Goal: Task Accomplishment & Management: Manage account settings

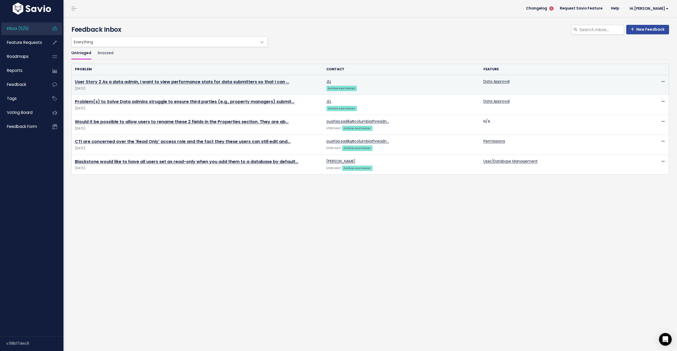
click at [219, 85] on td "User Story 2 As a data admin, I want to view performance stats for data submitt…" at bounding box center [197, 85] width 251 height 20
click at [218, 85] on td "User Story 2 As a data admin, I want to view performance stats for data submitt…" at bounding box center [197, 85] width 251 height 20
click at [216, 82] on link "User Story 2 As a data admin, I want to view performance stats for data submitt…" at bounding box center [182, 82] width 214 height 6
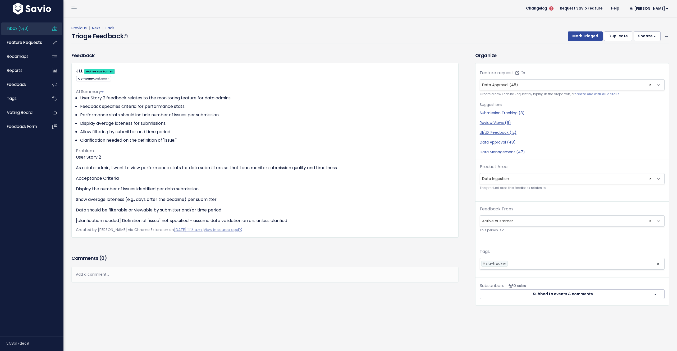
click at [662, 24] on div "Previous | Next | Back Triage Feedback Mark Triaged Duplicate Snooze 1 day 3 da…" at bounding box center [371, 34] width 601 height 35
click at [665, 35] on icon at bounding box center [666, 36] width 3 height 3
click at [646, 51] on link "Edit" at bounding box center [645, 50] width 38 height 10
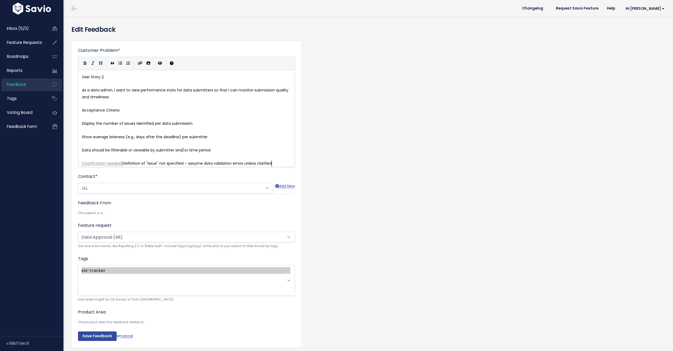
scroll to position [1, 0]
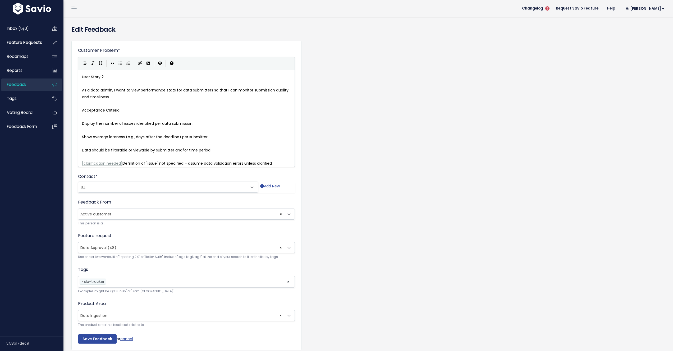
drag, startPoint x: 114, startPoint y: 77, endPoint x: 103, endPoint y: 77, distance: 11.6
click at [103, 77] on pre "User Story 2" at bounding box center [188, 77] width 215 height 7
type textarea "User Story"
type textarea "Acceptance Criteria"
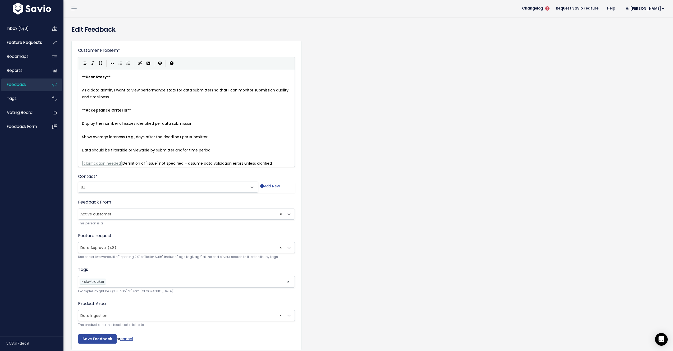
click at [79, 77] on div "x ** User Story ** ​ As a data admin, I want to view performance stats for data…" at bounding box center [186, 118] width 217 height 97
click at [81, 77] on div "x ** User Story ** ​ As a data admin, I want to view performance stats for data…" at bounding box center [186, 118] width 217 height 97
click at [82, 77] on pre "** User Story **" at bounding box center [188, 77] width 215 height 7
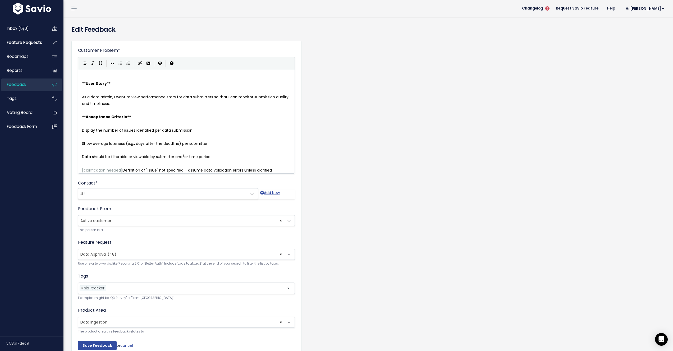
paste textarea "r said:"
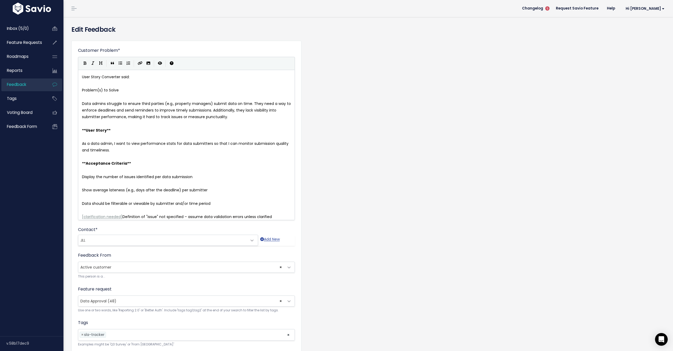
click at [139, 77] on pre "User Story Converter said:" at bounding box center [188, 77] width 215 height 7
type textarea "User Story Converter said:"
drag, startPoint x: 131, startPoint y: 76, endPoint x: 68, endPoint y: 74, distance: 62.4
click at [82, 106] on div "Customer Problem * User Story 2 As a data admin, I want to view performance sta…" at bounding box center [186, 222] width 230 height 363
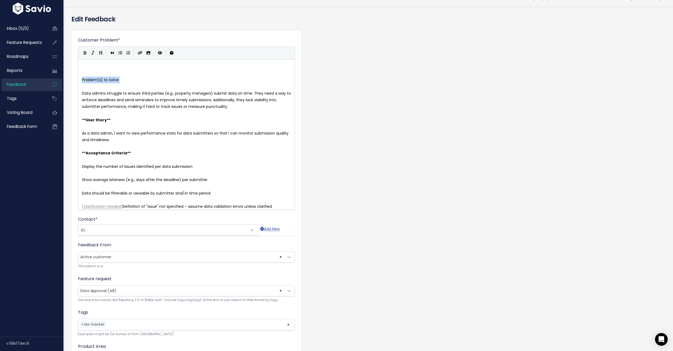
scroll to position [11, 0]
click at [82, 85] on pre "​" at bounding box center [188, 86] width 215 height 7
click at [81, 78] on pre "Problem(s) to Solve" at bounding box center [188, 79] width 215 height 7
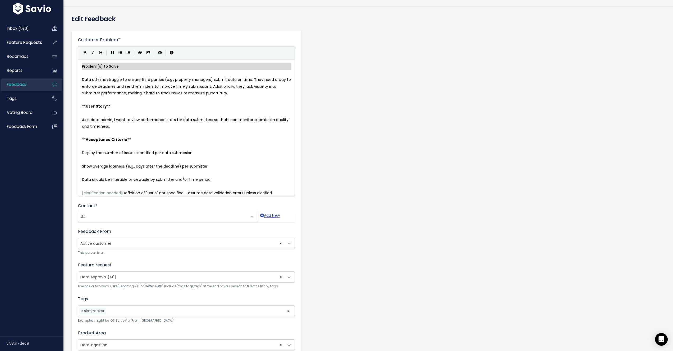
type textarea "Problem(s) to Solve"
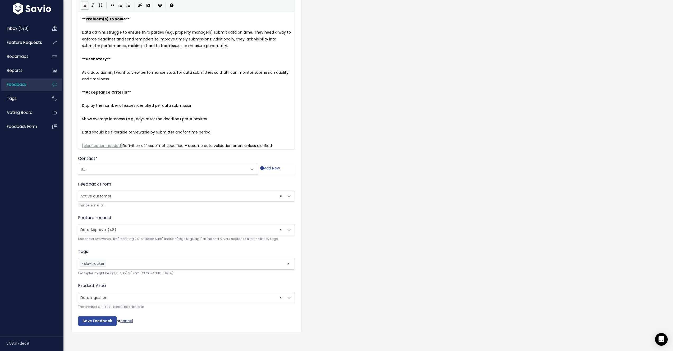
scroll to position [68, 0]
click at [92, 305] on form "Customer Problem * User Story 2 As a data admin, I want to view performance sta…" at bounding box center [186, 156] width 217 height 336
click at [91, 310] on form "Customer Problem * User Story 2 As a data admin, I want to view performance sta…" at bounding box center [186, 156] width 217 height 336
click at [90, 314] on input "Save Feedback" at bounding box center [97, 319] width 39 height 10
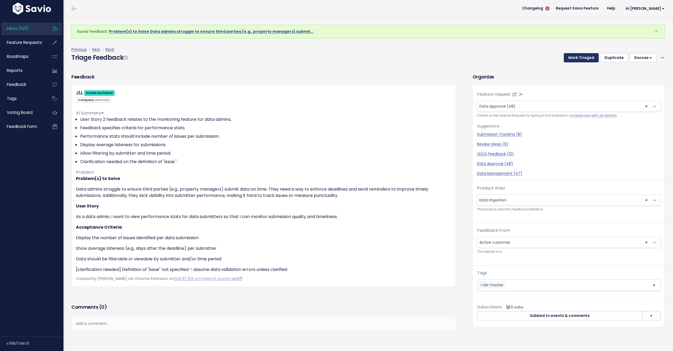
click at [563, 57] on button "Mark Triaged" at bounding box center [580, 58] width 35 height 10
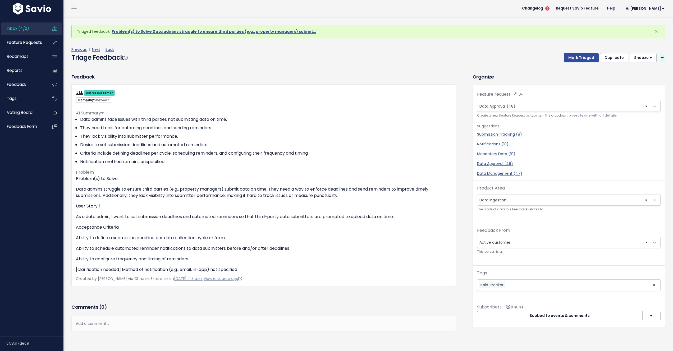
click at [660, 57] on span at bounding box center [662, 57] width 5 height 7
click at [634, 75] on link "Edit" at bounding box center [641, 72] width 38 height 10
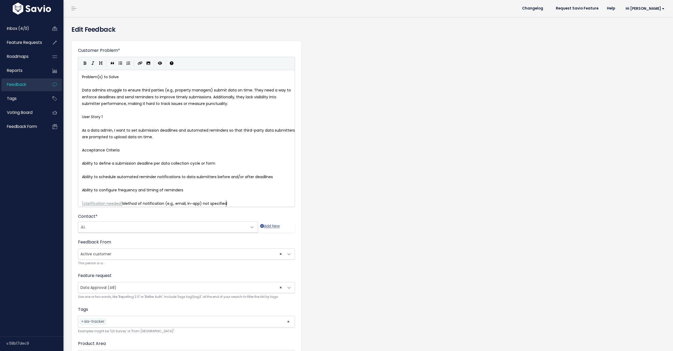
scroll to position [1, 0]
type textarea "Problem(s) to Solve"
drag, startPoint x: 130, startPoint y: 80, endPoint x: 76, endPoint y: 78, distance: 54.5
type textarea "Problem(s) to Solve"
drag, startPoint x: 121, startPoint y: 77, endPoint x: 73, endPoint y: 76, distance: 48.4
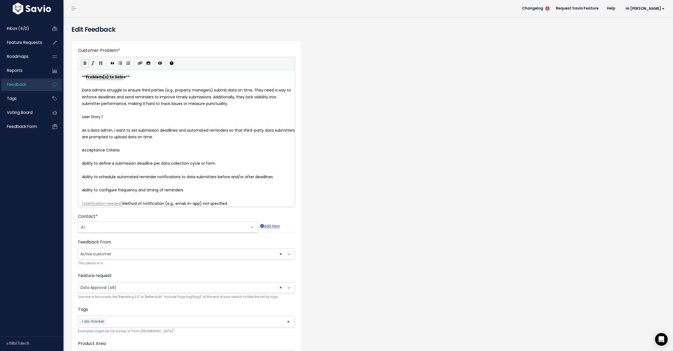
type textarea "User Story 1"
drag, startPoint x: 100, startPoint y: 117, endPoint x: 71, endPoint y: 118, distance: 29.9
type textarea "Acceptance Criteria"
drag, startPoint x: 118, startPoint y: 151, endPoint x: 73, endPoint y: 152, distance: 45.2
click at [109, 117] on span "**" at bounding box center [111, 116] width 4 height 5
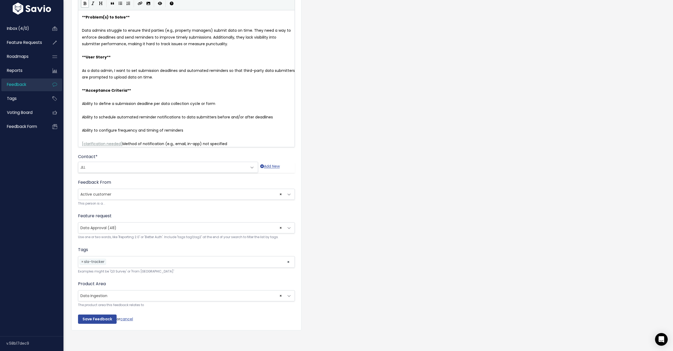
scroll to position [68, 0]
click at [101, 310] on form "Customer Problem * Problem(s) to Solve Data admins struggle to ensure third par…" at bounding box center [186, 156] width 217 height 336
click at [101, 314] on input "Save Feedback" at bounding box center [97, 319] width 39 height 10
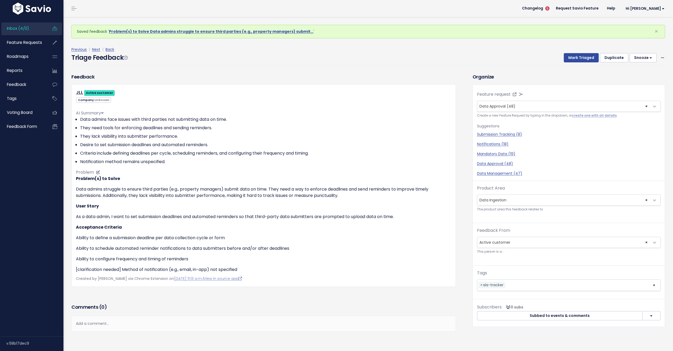
click at [106, 111] on div "AI Summary" at bounding box center [263, 113] width 375 height 6
click at [104, 112] on icon at bounding box center [102, 113] width 3 height 4
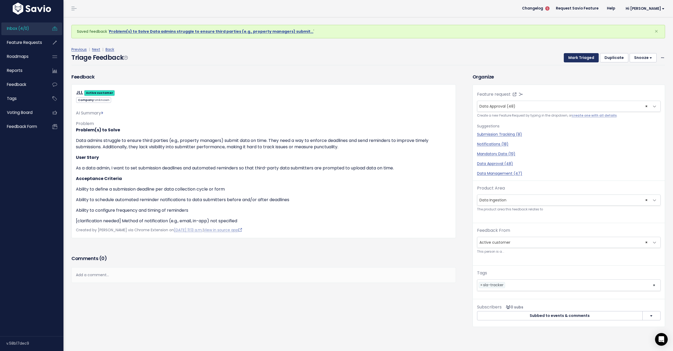
click at [587, 56] on button "Mark Triaged" at bounding box center [580, 58] width 35 height 10
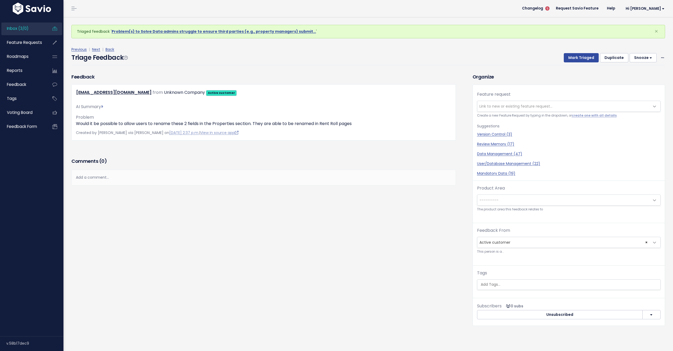
click at [29, 32] on link "Inbox (3/0)" at bounding box center [22, 28] width 43 height 12
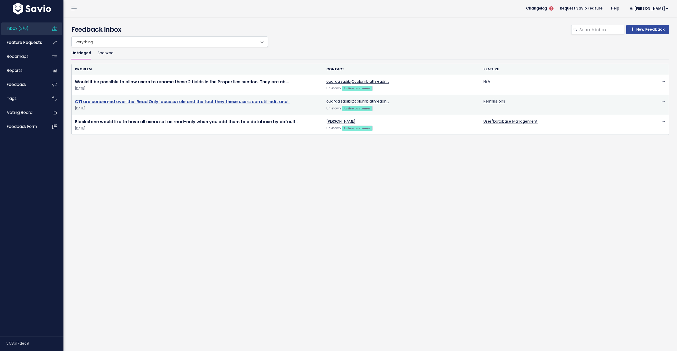
click at [115, 101] on link "CTI are concerned over the 'Read Only' access role and the fact they these user…" at bounding box center [182, 102] width 215 height 6
